Goal: Check status

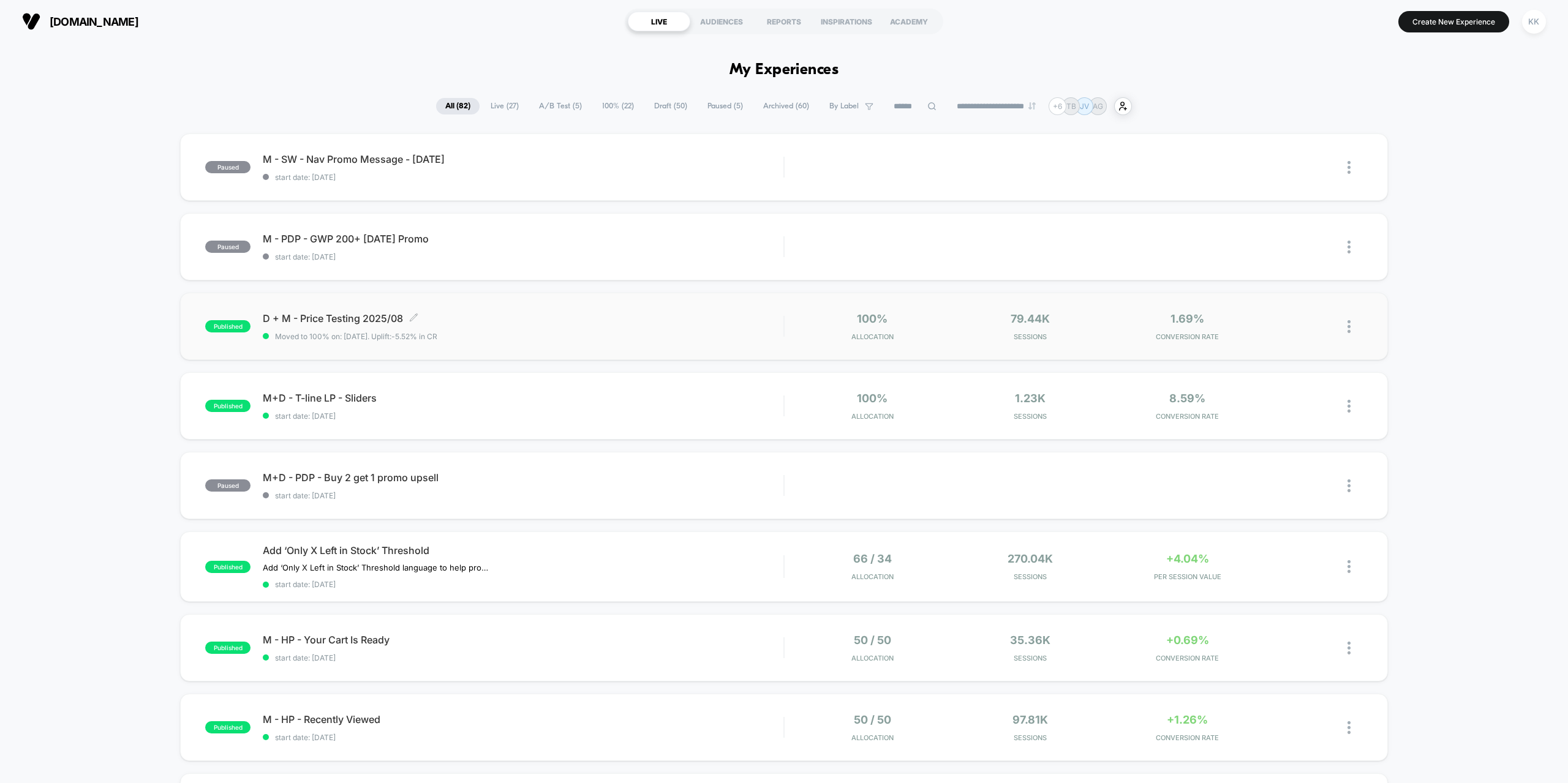
click at [496, 332] on span "Moved to 100% on: [DATE] . Uplift: -5.52% in CR" at bounding box center [523, 336] width 520 height 9
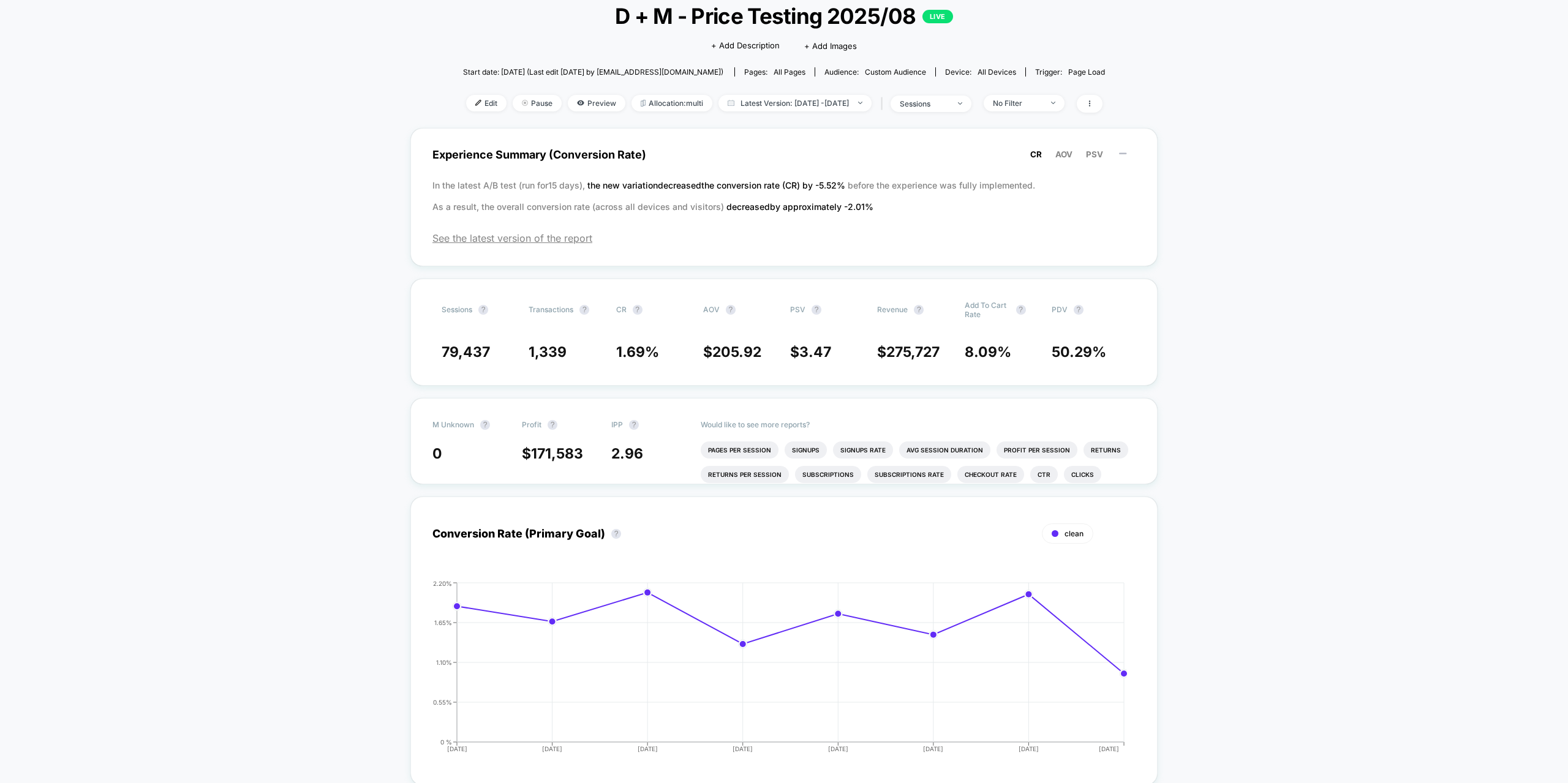
scroll to position [61, 0]
